Goal: Task Accomplishment & Management: Manage account settings

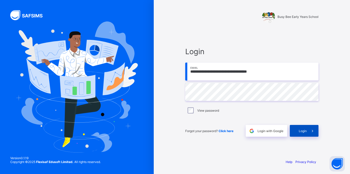
click at [303, 129] on div "Login" at bounding box center [303, 131] width 29 height 12
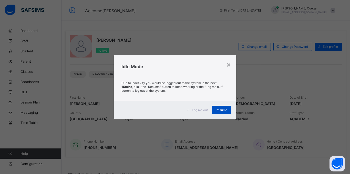
click at [227, 108] on div "Resume" at bounding box center [221, 110] width 19 height 8
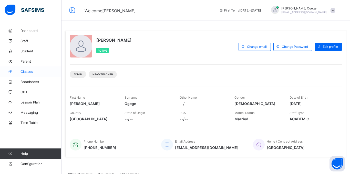
click at [28, 70] on span "Classes" at bounding box center [40, 72] width 41 height 4
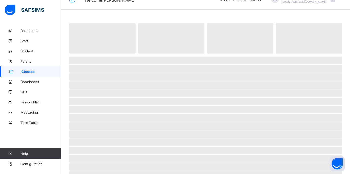
scroll to position [15, 0]
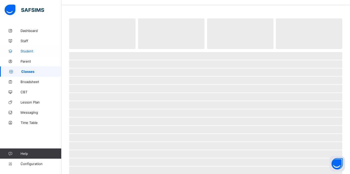
click at [29, 53] on link "Student" at bounding box center [30, 51] width 61 height 10
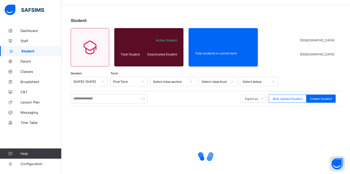
click at [186, 42] on div "Total Student Active Student Deactivated Student Total students in current term…" at bounding box center [206, 47] width 270 height 38
click at [227, 40] on div at bounding box center [222, 39] width 59 height 3
click at [232, 39] on div at bounding box center [222, 39] width 59 height 3
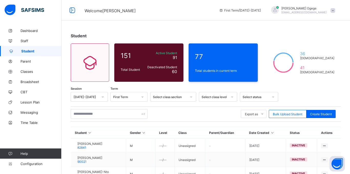
click at [335, 9] on div "[PERSON_NAME] [EMAIL_ADDRESS][DOMAIN_NAME]" at bounding box center [302, 10] width 72 height 8
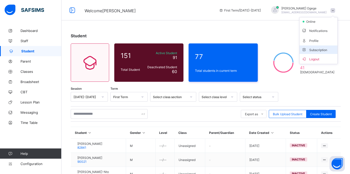
click at [321, 51] on span "Subscription" at bounding box center [314, 50] width 26 height 4
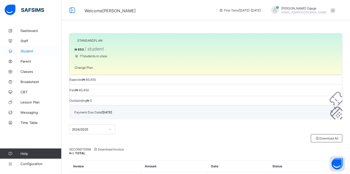
click at [27, 53] on span "Student" at bounding box center [40, 51] width 41 height 4
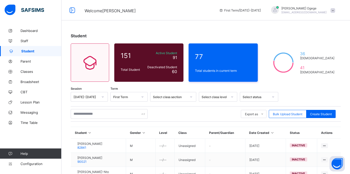
click at [30, 52] on span "Student" at bounding box center [41, 51] width 40 height 4
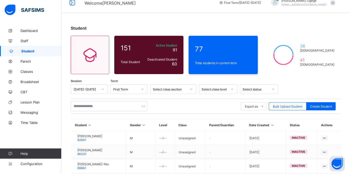
click at [232, 94] on div "Select class level" at bounding box center [218, 89] width 38 height 10
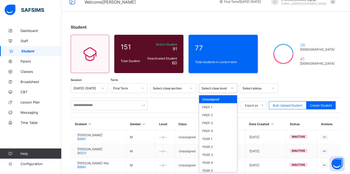
scroll to position [9, 0]
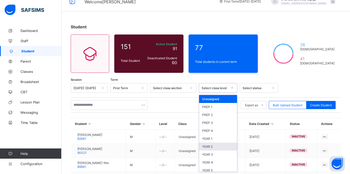
click at [213, 149] on div "YEAR 2" at bounding box center [218, 147] width 38 height 8
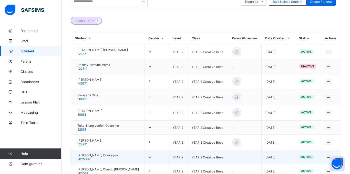
scroll to position [148, 0]
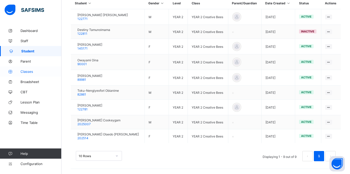
click at [26, 73] on span "Classes" at bounding box center [40, 72] width 41 height 4
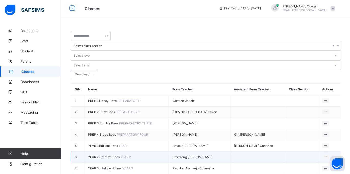
scroll to position [3, 0]
click at [109, 155] on span "YEAR 2 Creative Bees" at bounding box center [104, 157] width 32 height 4
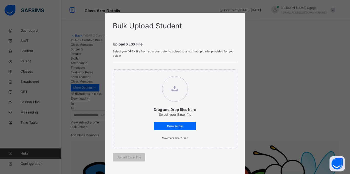
click at [160, 9] on div "Bulk Upload Student Upload XLSX File Select your XLSX file from your computer t…" at bounding box center [175, 87] width 350 height 174
click at [224, 13] on div "Bulk Upload Student Upload XLSX File Select your XLSX file from your computer t…" at bounding box center [175, 143] width 140 height 260
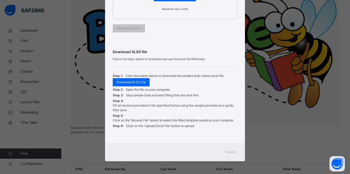
scroll to position [176, 0]
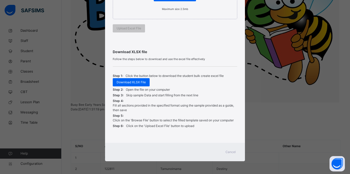
click at [232, 154] on span "Cancel" at bounding box center [230, 152] width 10 height 5
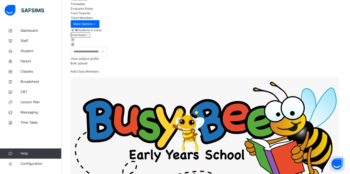
scroll to position [96, 0]
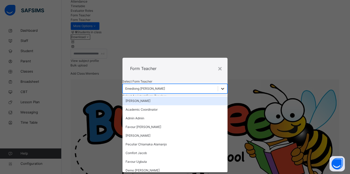
click at [218, 84] on div at bounding box center [222, 88] width 9 height 9
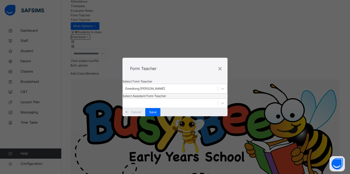
click at [247, 80] on div "× Form Teacher Select Form Teacher Emediong [PERSON_NAME] Select Assistant Form…" at bounding box center [175, 87] width 350 height 174
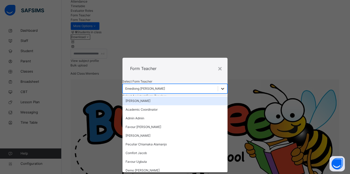
click at [220, 86] on icon at bounding box center [222, 88] width 5 height 5
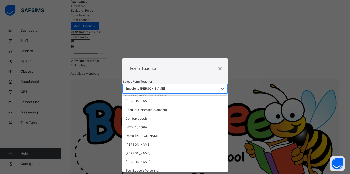
scroll to position [0, 0]
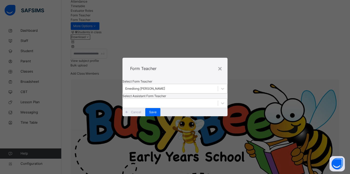
click at [58, 96] on div "× Form Teacher Select Form Teacher Emediong [PERSON_NAME] Select Assistant Form…" at bounding box center [175, 87] width 350 height 174
click at [23, 41] on div "× Form Teacher Select Form Teacher Emediong [PERSON_NAME] Select Assistant Form…" at bounding box center [175, 87] width 350 height 174
click at [221, 63] on div "×" at bounding box center [219, 68] width 5 height 11
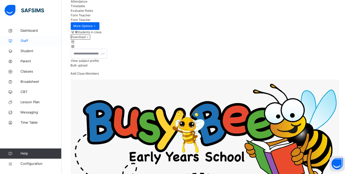
click at [26, 42] on span "Staff" at bounding box center [40, 40] width 41 height 5
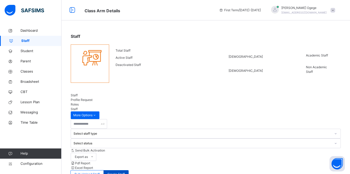
click at [125, 172] on span "Create Staff" at bounding box center [115, 174] width 17 height 5
select select "**"
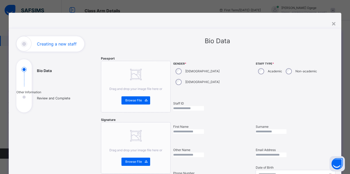
click at [204, 106] on input "text" at bounding box center [188, 108] width 31 height 5
type input "******"
click at [204, 130] on input "text" at bounding box center [188, 132] width 31 height 5
type input "******"
click at [286, 130] on input "text" at bounding box center [270, 132] width 31 height 5
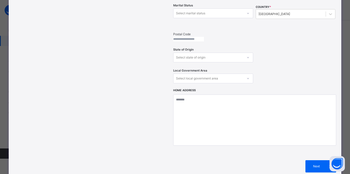
scroll to position [190, 0]
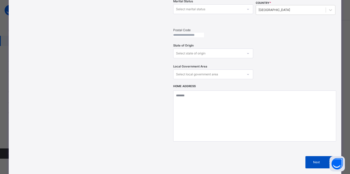
type input "*******"
click at [324, 156] on span at bounding box center [330, 162] width 12 height 12
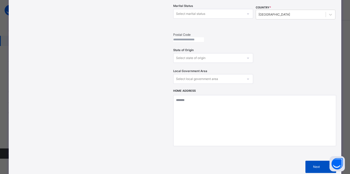
click at [325, 161] on span at bounding box center [330, 167] width 12 height 12
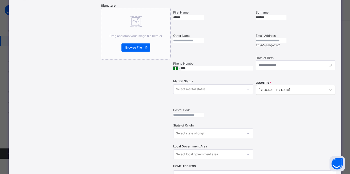
scroll to position [75, 0]
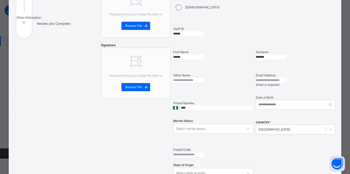
click at [286, 78] on input "email" at bounding box center [270, 80] width 31 height 5
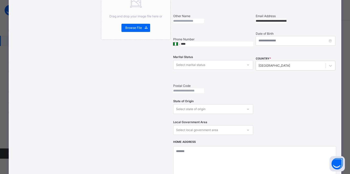
scroll to position [140, 0]
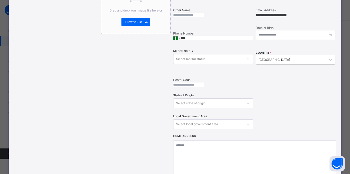
type input "**********"
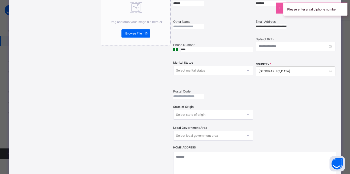
scroll to position [63, 0]
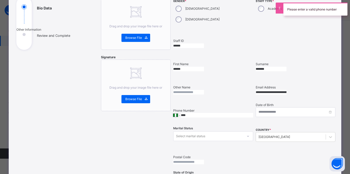
click at [208, 113] on input "****" at bounding box center [217, 115] width 72 height 5
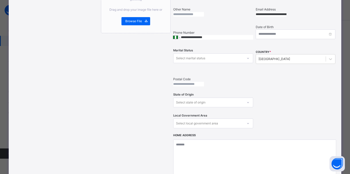
scroll to position [178, 0]
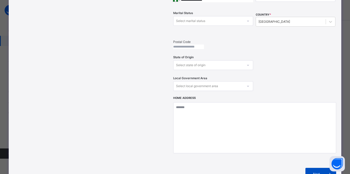
type input "**********"
click at [329, 168] on span at bounding box center [330, 174] width 12 height 12
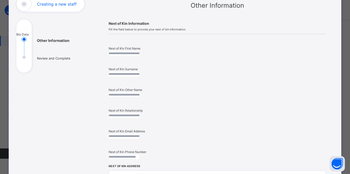
scroll to position [41, 0]
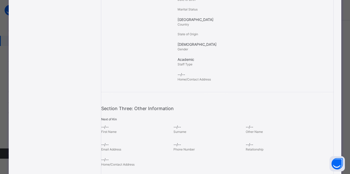
scroll to position [189, 0]
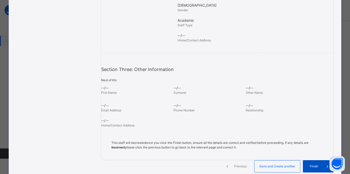
click at [311, 164] on span "Finish" at bounding box center [313, 166] width 15 height 5
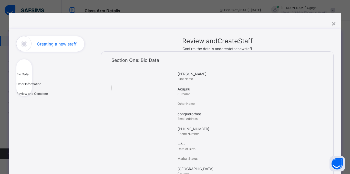
scroll to position [153, 0]
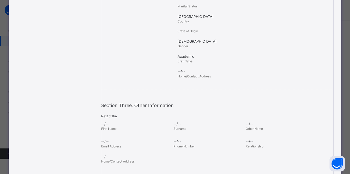
click at [311, 168] on div "**********" at bounding box center [175, 53] width 332 height 354
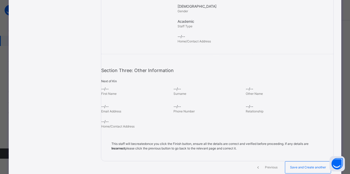
scroll to position [189, 0]
click at [322, 166] on div "**********" at bounding box center [175, 87] width 350 height 174
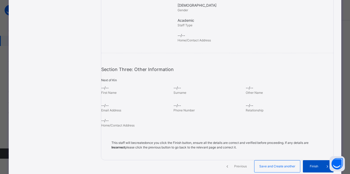
click at [322, 160] on span at bounding box center [327, 166] width 12 height 12
click at [319, 164] on span "Finish" at bounding box center [313, 166] width 15 height 5
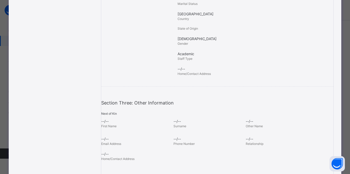
scroll to position [161, 0]
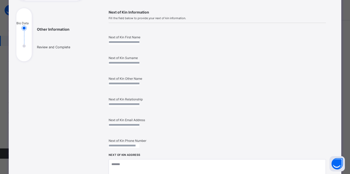
scroll to position [52, 0]
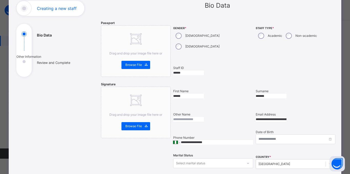
scroll to position [33, 0]
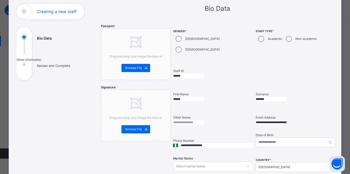
click at [257, 120] on input "**********" at bounding box center [270, 122] width 31 height 5
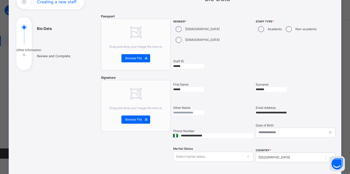
scroll to position [42, 0]
click at [328, 110] on div "**********" at bounding box center [295, 112] width 80 height 5
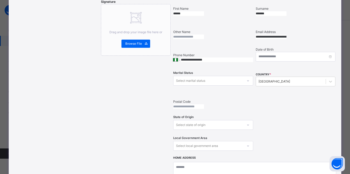
scroll to position [119, 0]
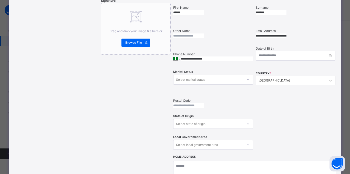
click at [157, 8] on div "Drag and drop your image file here or Browse File" at bounding box center [136, 29] width 70 height 52
drag, startPoint x: 309, startPoint y: 23, endPoint x: 257, endPoint y: 26, distance: 51.3
click at [257, 34] on input "**********" at bounding box center [270, 36] width 31 height 5
type input "**********"
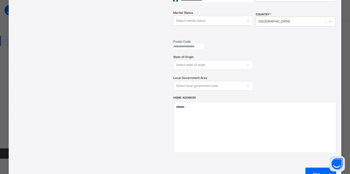
scroll to position [190, 0]
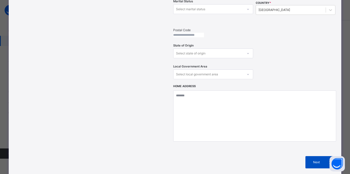
click at [330, 159] on icon at bounding box center [330, 162] width 6 height 6
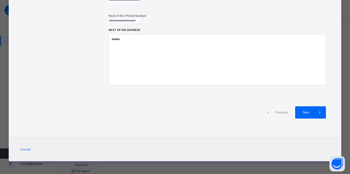
scroll to position [99, 0]
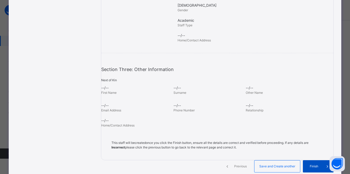
click at [318, 164] on span "Finish" at bounding box center [313, 166] width 15 height 5
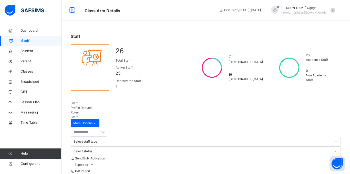
select select "**"
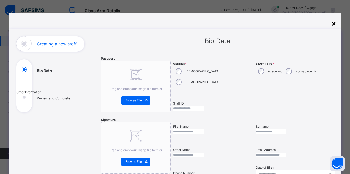
click at [333, 25] on div "×" at bounding box center [333, 23] width 5 height 11
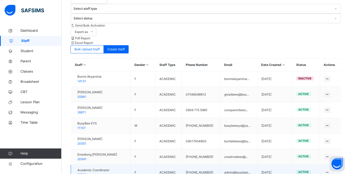
scroll to position [130, 0]
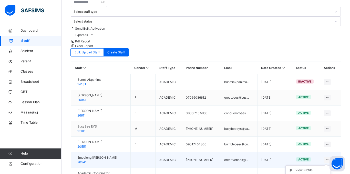
click at [326, 158] on icon at bounding box center [327, 160] width 4 height 4
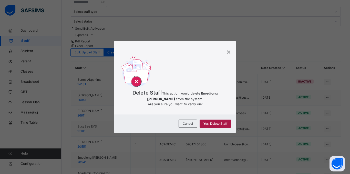
click at [218, 126] on span "Yes, Delete Staff" at bounding box center [215, 124] width 24 height 5
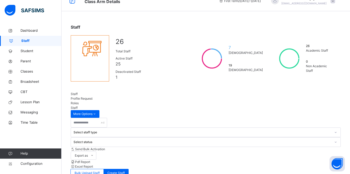
scroll to position [13, 0]
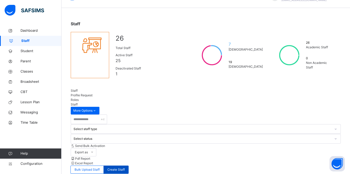
click at [125, 168] on span "Create Staff" at bounding box center [115, 170] width 17 height 5
select select "**"
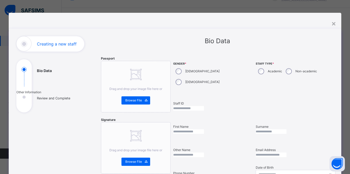
click at [190, 106] on input "text" at bounding box center [188, 108] width 31 height 5
type input "******"
click at [193, 130] on input "text" at bounding box center [188, 132] width 31 height 5
type input "******"
click at [269, 130] on input "text" at bounding box center [270, 132] width 31 height 5
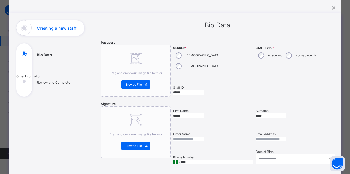
scroll to position [23, 0]
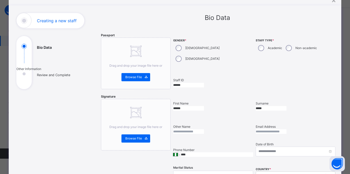
type input "*****"
click at [265, 130] on input "email" at bounding box center [270, 132] width 31 height 5
type input "*"
type input "**********"
click at [231, 153] on input "****" at bounding box center [217, 155] width 72 height 5
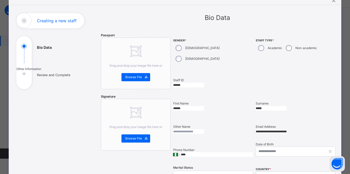
click at [211, 153] on input "****" at bounding box center [217, 155] width 72 height 5
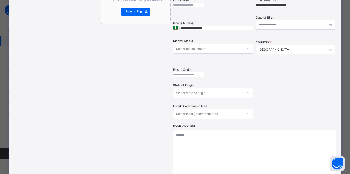
scroll to position [153, 0]
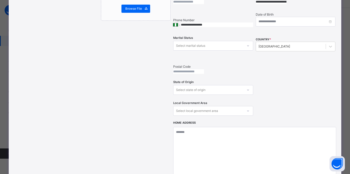
type input "**********"
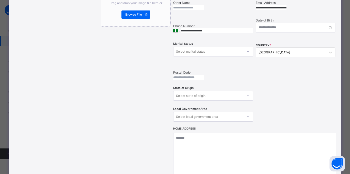
scroll to position [190, 0]
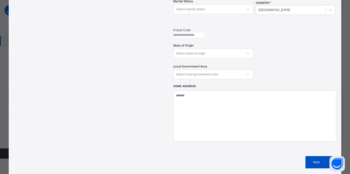
click at [317, 156] on div "Next" at bounding box center [320, 162] width 31 height 12
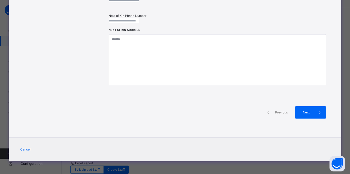
scroll to position [99, 0]
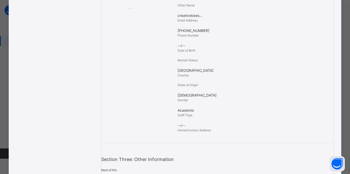
scroll to position [189, 0]
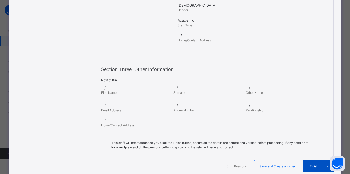
click at [329, 160] on span at bounding box center [327, 166] width 12 height 12
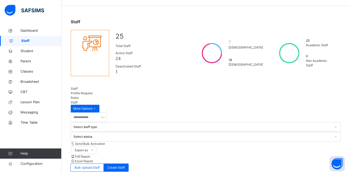
scroll to position [0, 0]
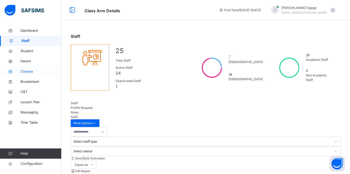
click at [30, 70] on span "Classes" at bounding box center [40, 71] width 41 height 5
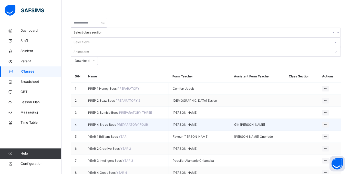
scroll to position [17, 0]
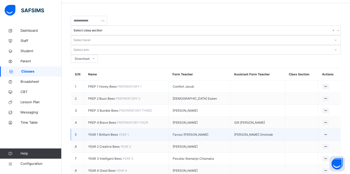
click at [173, 133] on span "Favour [PERSON_NAME]" at bounding box center [191, 135] width 36 height 5
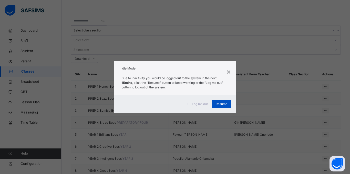
click at [223, 102] on span "Resume" at bounding box center [222, 104] width 12 height 5
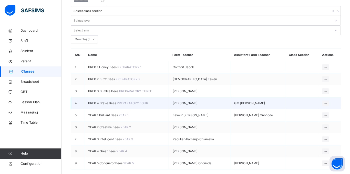
scroll to position [40, 0]
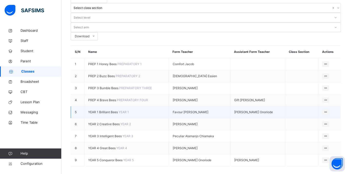
click at [198, 110] on div "Favour [PERSON_NAME]" at bounding box center [199, 112] width 53 height 5
click at [105, 106] on td "YEAR 1 Brilliant Bees YEAR 1" at bounding box center [126, 112] width 84 height 12
click at [117, 110] on span "YEAR 1 Brilliant Bees" at bounding box center [103, 112] width 30 height 4
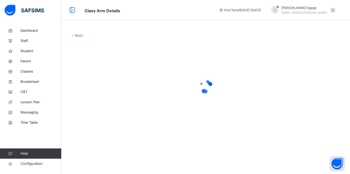
click at [117, 90] on div at bounding box center [206, 86] width 270 height 20
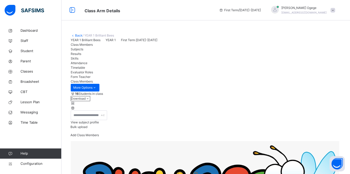
click at [229, 79] on div "Form Teacher" at bounding box center [206, 77] width 270 height 5
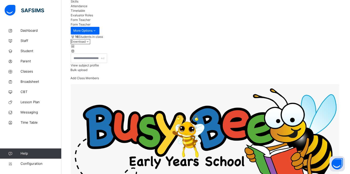
scroll to position [62, 0]
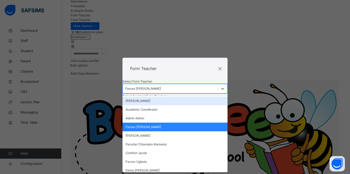
click at [161, 87] on div "Favour [PERSON_NAME]" at bounding box center [143, 89] width 36 height 5
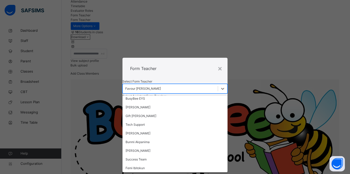
scroll to position [184, 0]
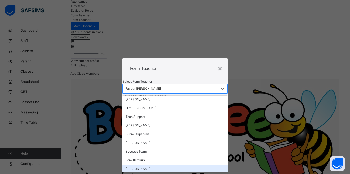
click at [161, 165] on div "[PERSON_NAME]" at bounding box center [174, 169] width 105 height 9
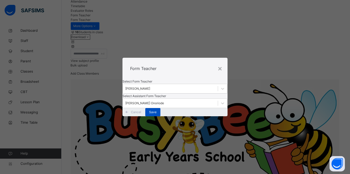
click at [160, 116] on div "Save" at bounding box center [152, 112] width 15 height 8
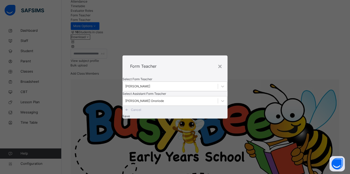
click at [215, 119] on div "Save" at bounding box center [174, 116] width 105 height 5
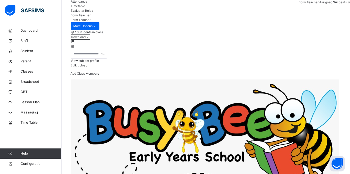
scroll to position [27, 0]
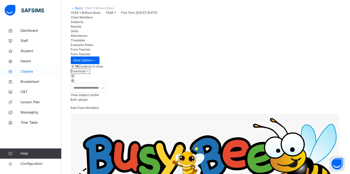
click at [22, 73] on span "Classes" at bounding box center [40, 71] width 41 height 5
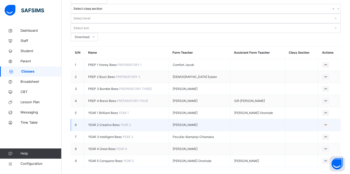
scroll to position [40, 0]
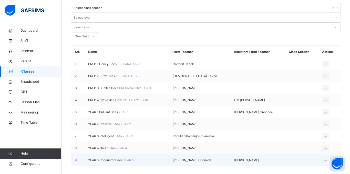
click at [103, 158] on span "YEAR 5 Conqueror Bees" at bounding box center [105, 160] width 35 height 4
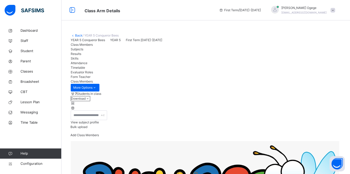
click at [90, 79] on span "Form Teacher" at bounding box center [81, 77] width 20 height 4
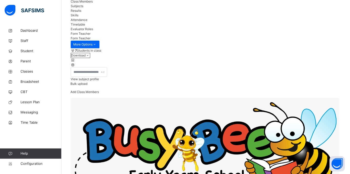
scroll to position [62, 0]
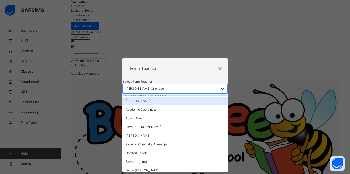
click at [220, 86] on icon at bounding box center [222, 88] width 5 height 5
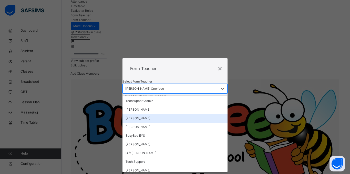
scroll to position [148, 0]
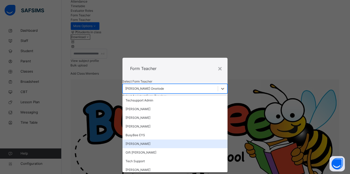
click at [152, 140] on div "[PERSON_NAME]" at bounding box center [174, 144] width 105 height 9
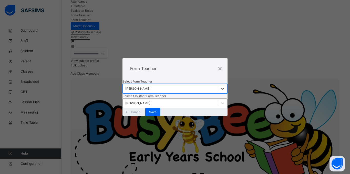
click at [188, 101] on div "[PERSON_NAME]" at bounding box center [170, 104] width 95 height 8
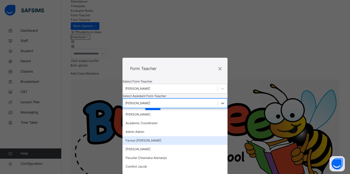
scroll to position [112, 0]
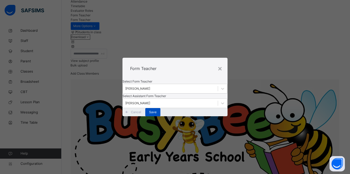
click at [156, 115] on span "Save" at bounding box center [152, 112] width 7 height 5
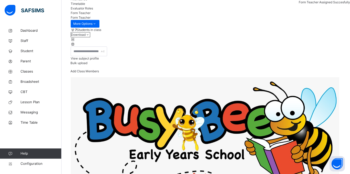
scroll to position [67, 0]
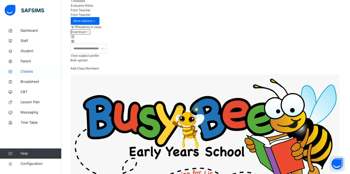
click at [26, 71] on span "Classes" at bounding box center [40, 71] width 41 height 5
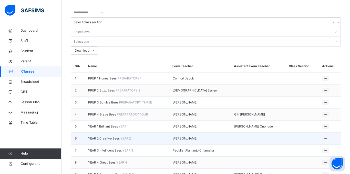
scroll to position [21, 0]
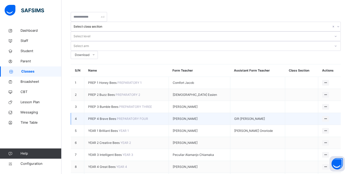
click at [261, 113] on td "Gift [PERSON_NAME]" at bounding box center [257, 119] width 55 height 12
click at [244, 113] on td "Gift [PERSON_NAME]" at bounding box center [257, 119] width 55 height 12
click at [99, 117] on span "PREP 4 Brave Bees" at bounding box center [102, 119] width 29 height 4
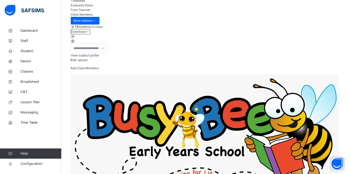
scroll to position [71, 0]
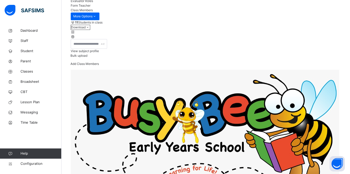
click at [90, 7] on span "Form Teacher" at bounding box center [81, 6] width 20 height 4
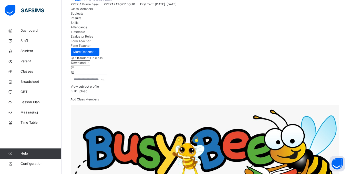
scroll to position [42, 0]
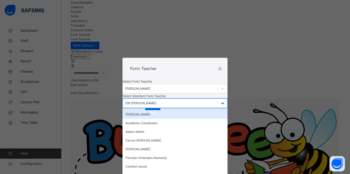
scroll to position [0, 0]
click at [218, 105] on div at bounding box center [222, 103] width 9 height 9
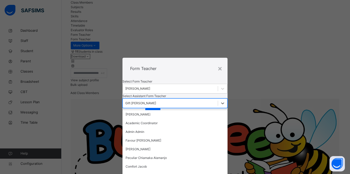
scroll to position [201, 0]
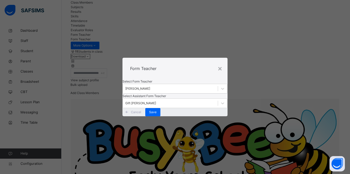
click at [238, 155] on div "× Form Teacher Select Form Teacher [PERSON_NAME] Select Assistant Form Teacher …" at bounding box center [175, 87] width 350 height 174
click at [223, 58] on div "Form Teacher" at bounding box center [174, 68] width 105 height 21
click at [220, 63] on div "×" at bounding box center [219, 68] width 5 height 11
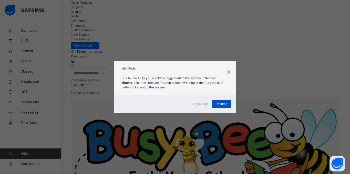
click at [219, 105] on span "Resume" at bounding box center [222, 104] width 12 height 5
